Goal: Task Accomplishment & Management: Manage account settings

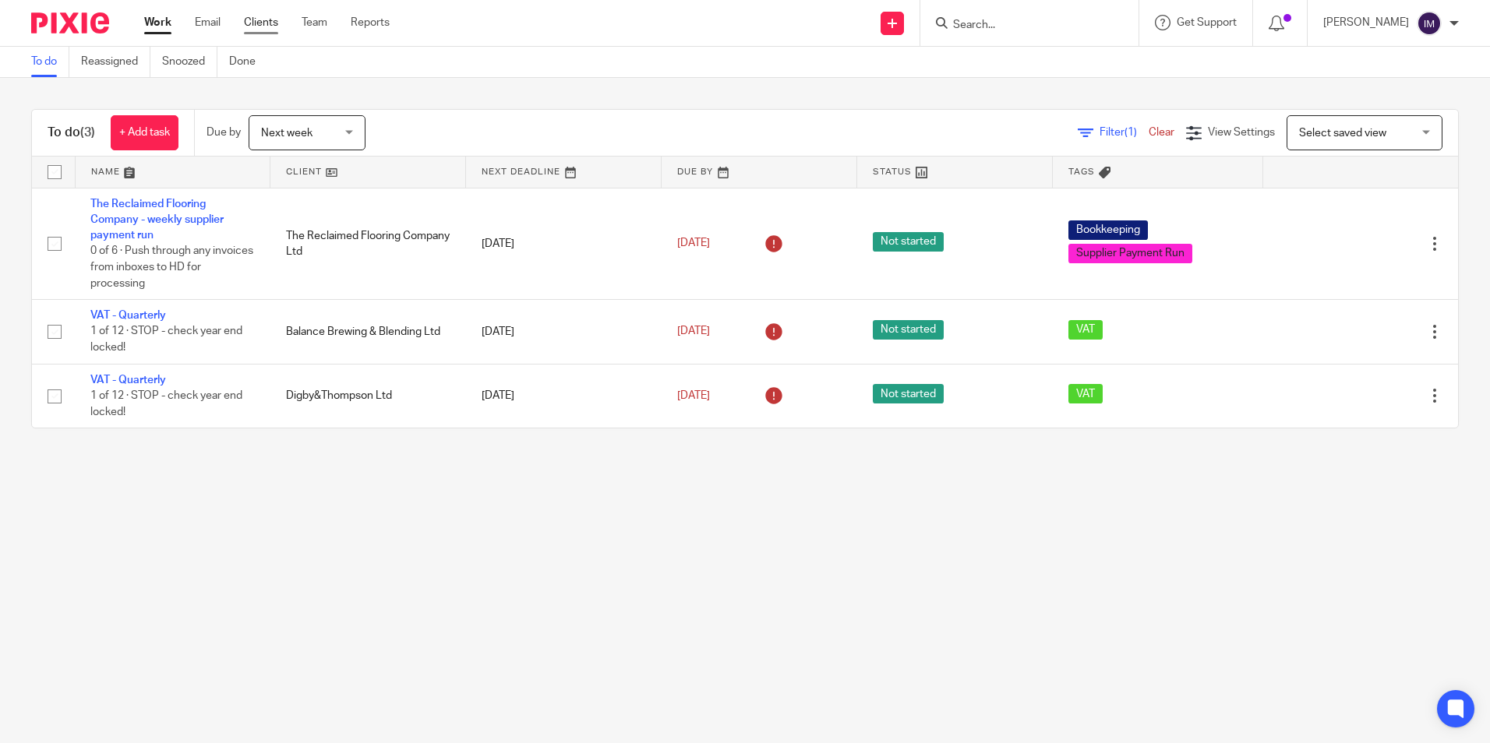
click at [263, 23] on link "Clients" at bounding box center [261, 23] width 34 height 16
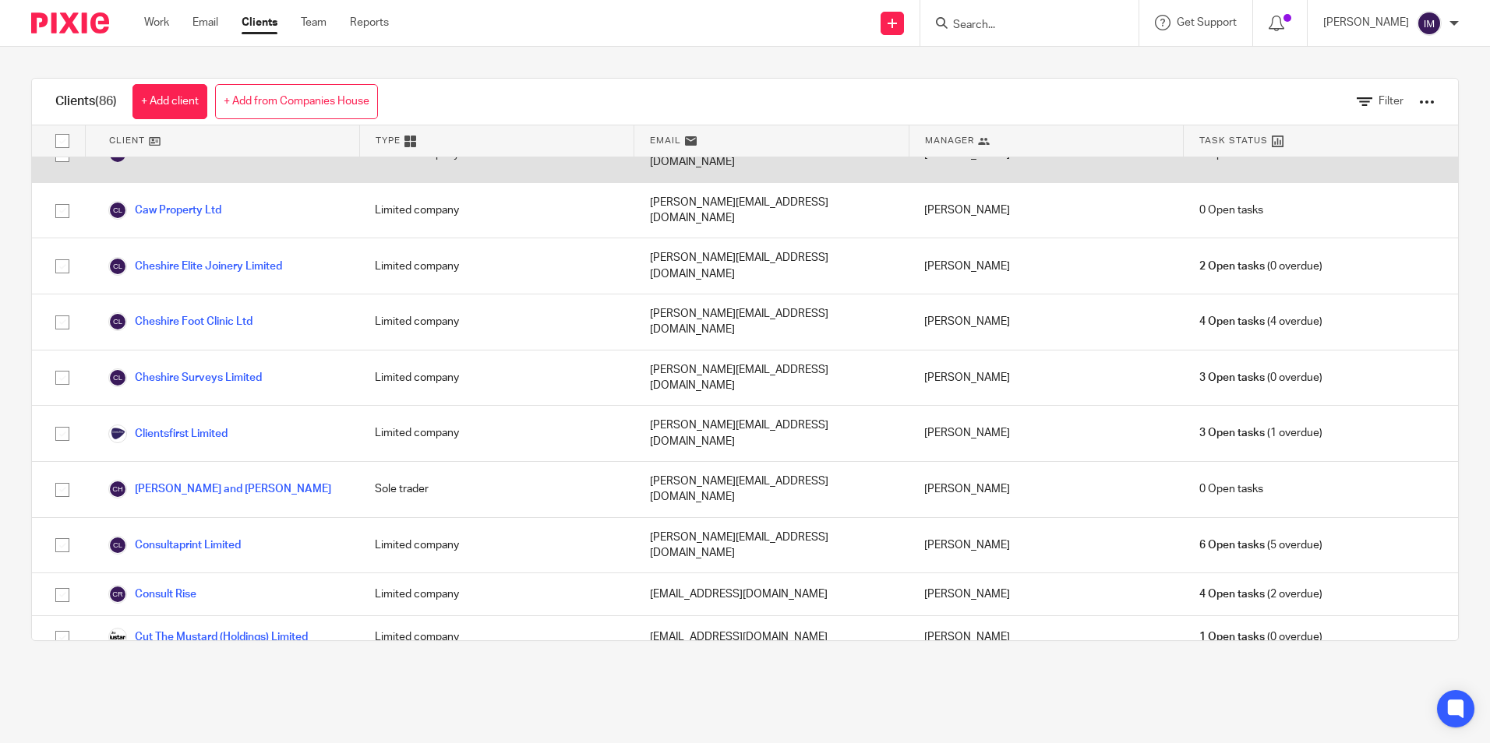
scroll to position [545, 0]
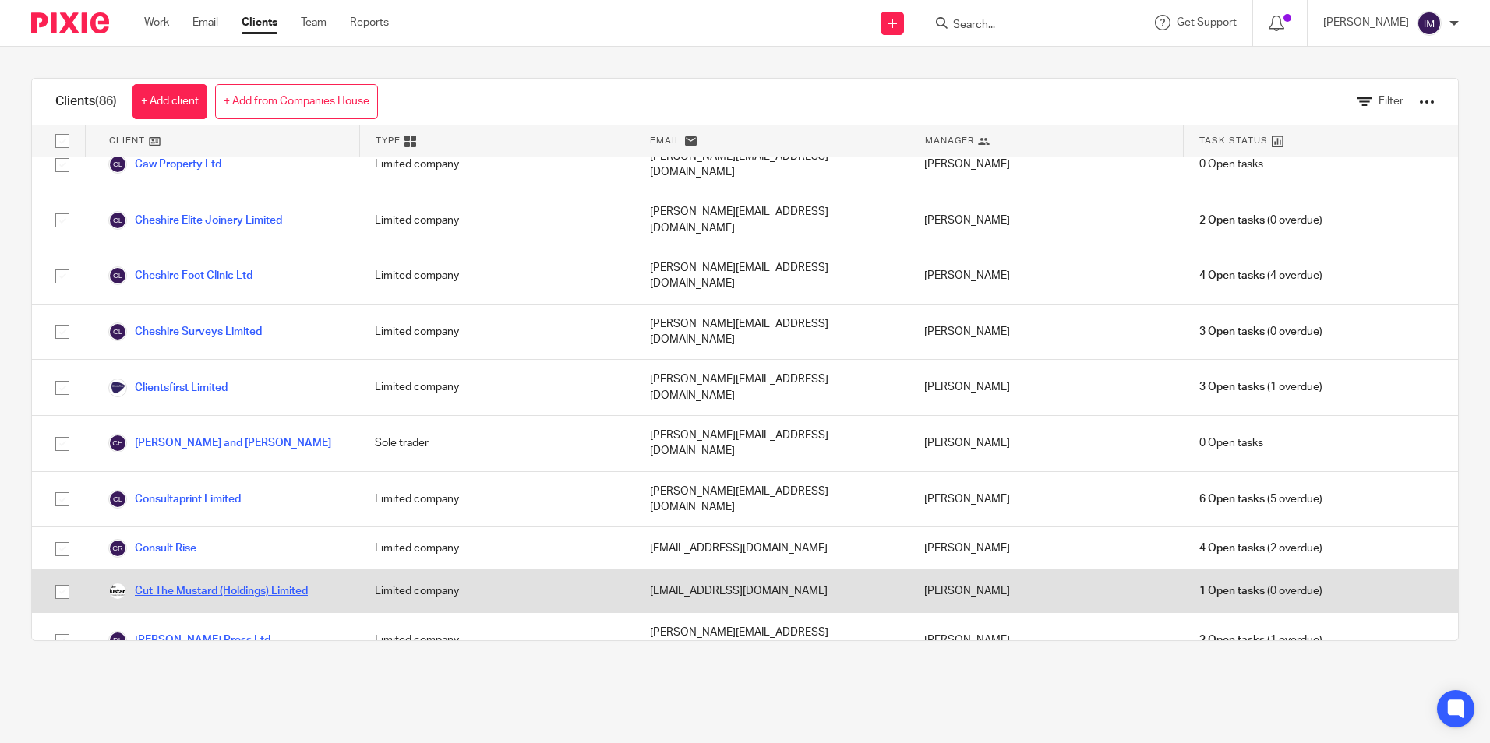
click at [241, 582] on link "Cut The Mustard (Holdings) Limited" at bounding box center [207, 591] width 199 height 19
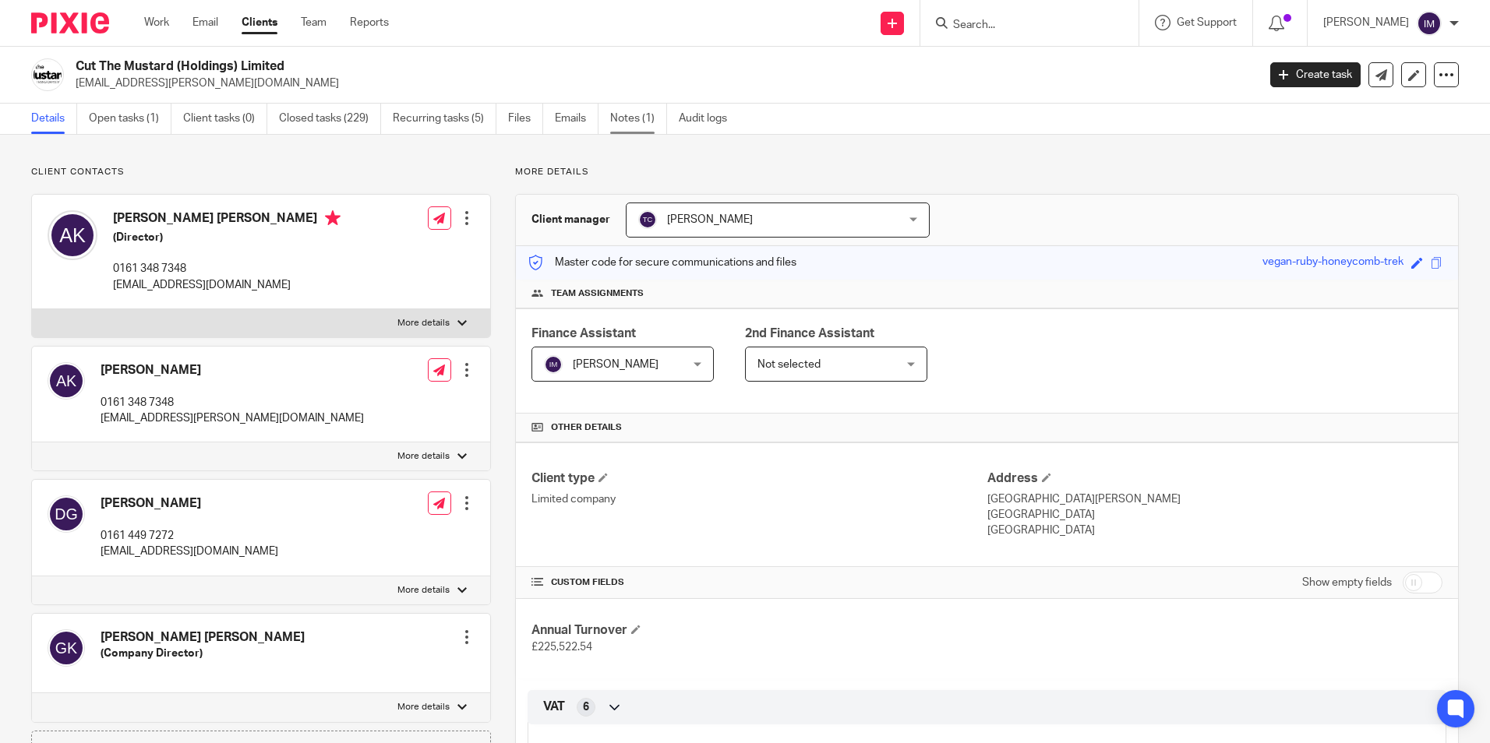
click at [653, 113] on link "Notes (1)" at bounding box center [638, 119] width 57 height 30
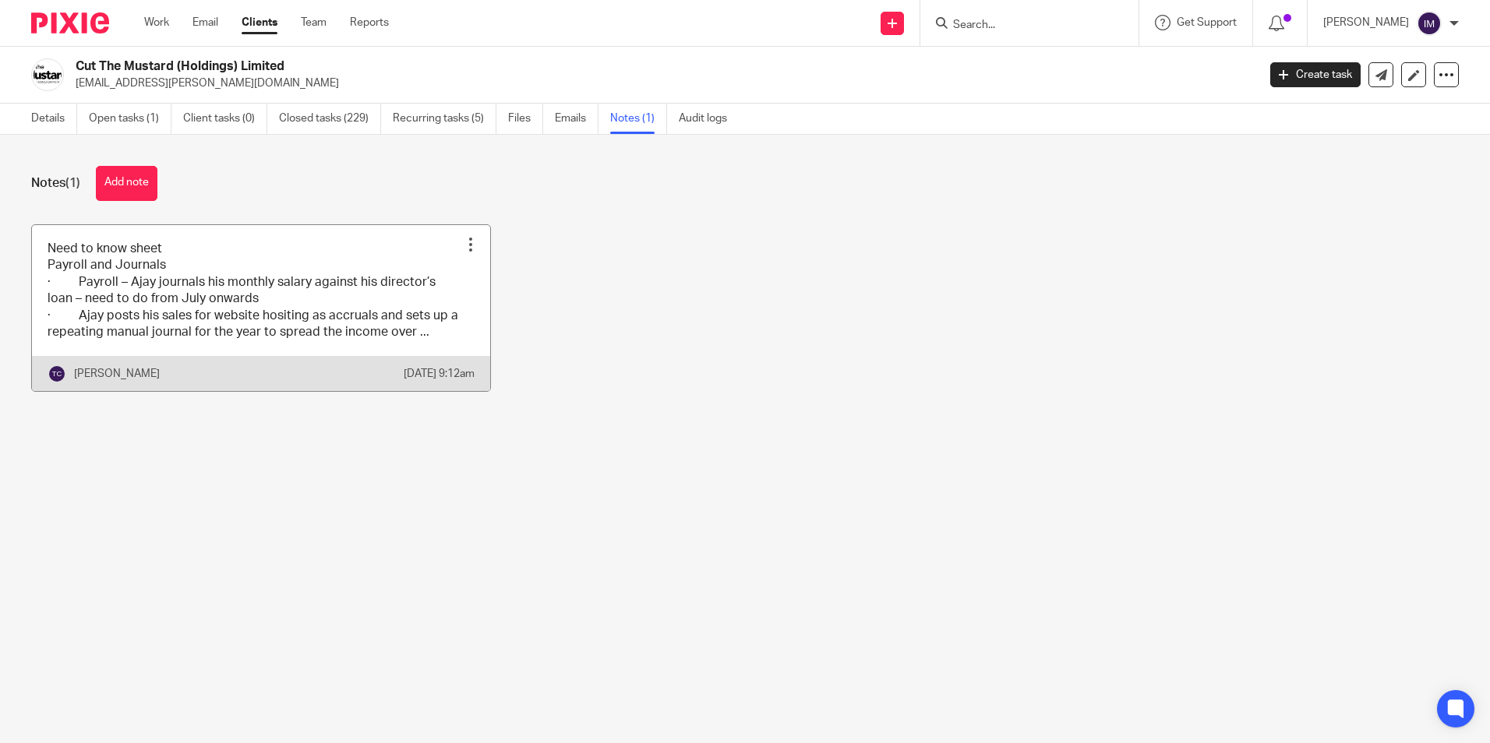
click at [342, 281] on link at bounding box center [261, 308] width 458 height 167
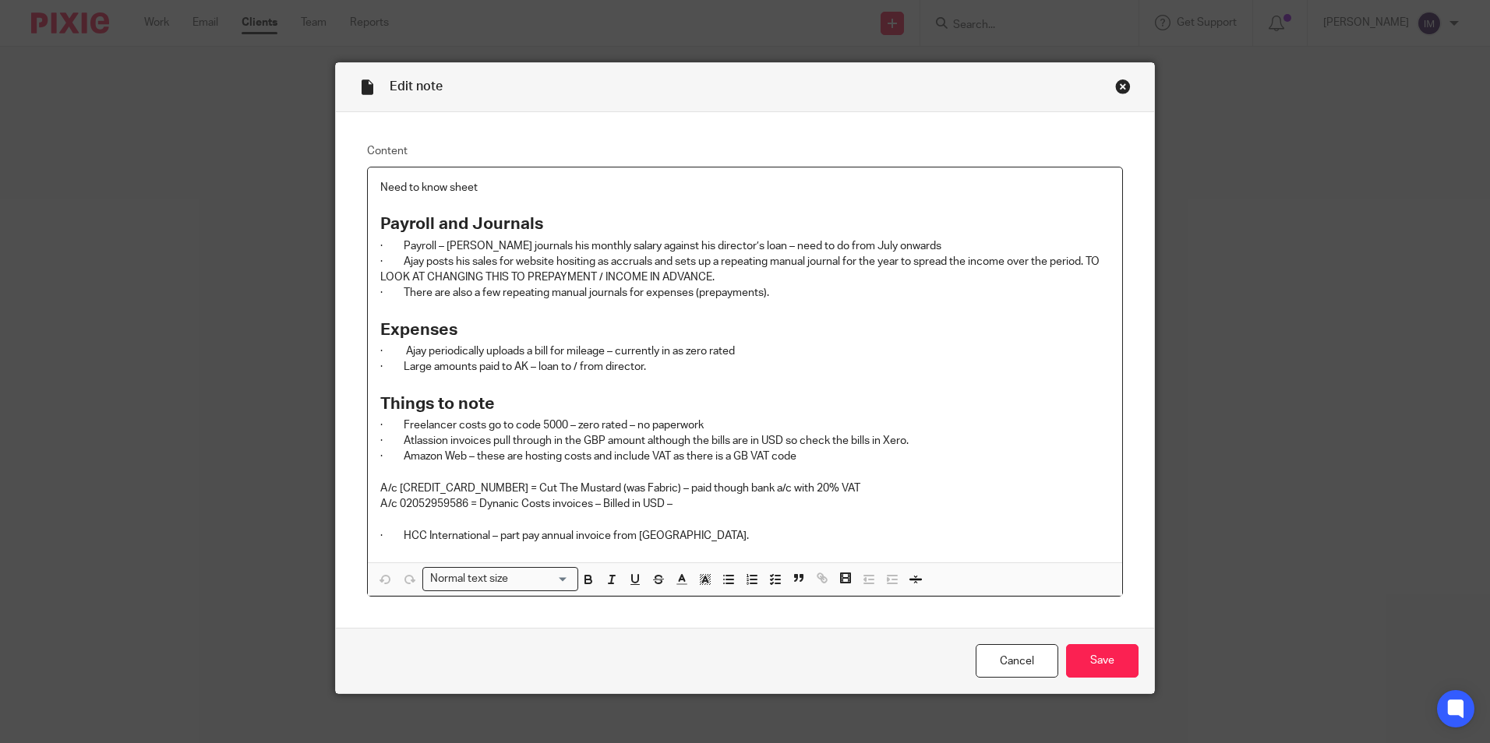
click at [1116, 89] on div "Close this dialog window" at bounding box center [1123, 87] width 16 height 16
